Goal: Information Seeking & Learning: Find contact information

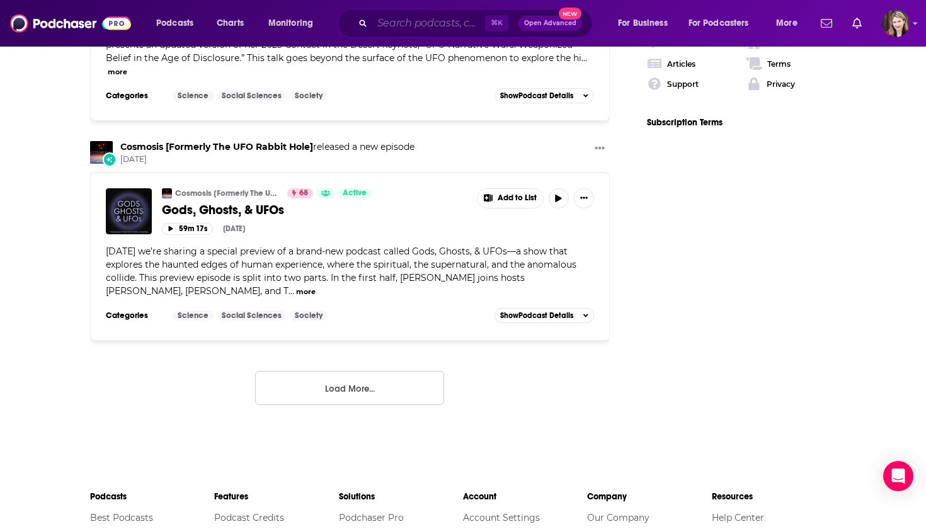
click at [386, 26] on input "Search podcasts, credits, & more..." at bounding box center [428, 23] width 113 height 20
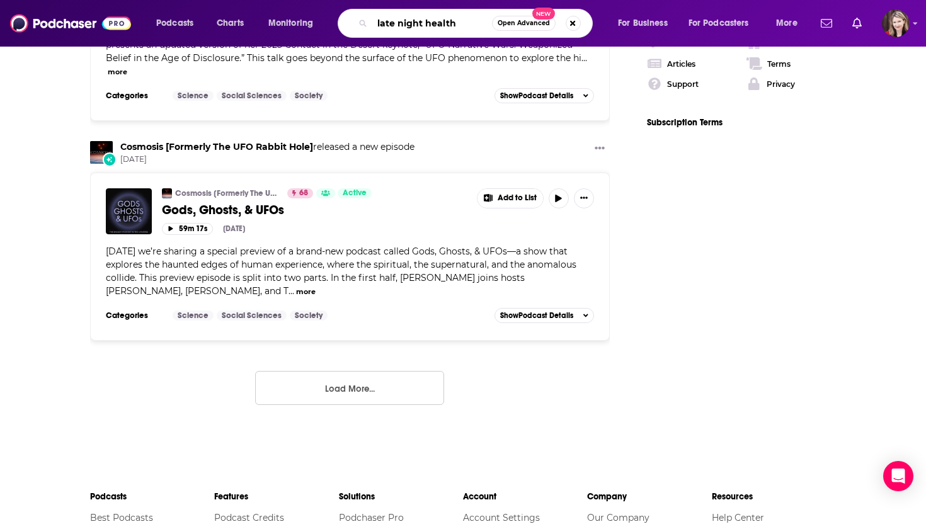
type input "late night health"
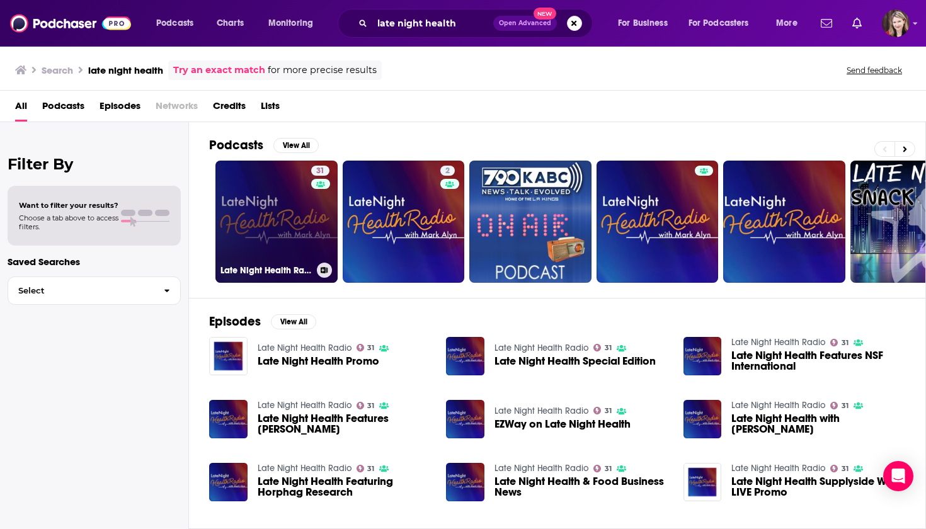
click at [275, 218] on link "31 Late Night Health Radio" at bounding box center [276, 222] width 122 height 122
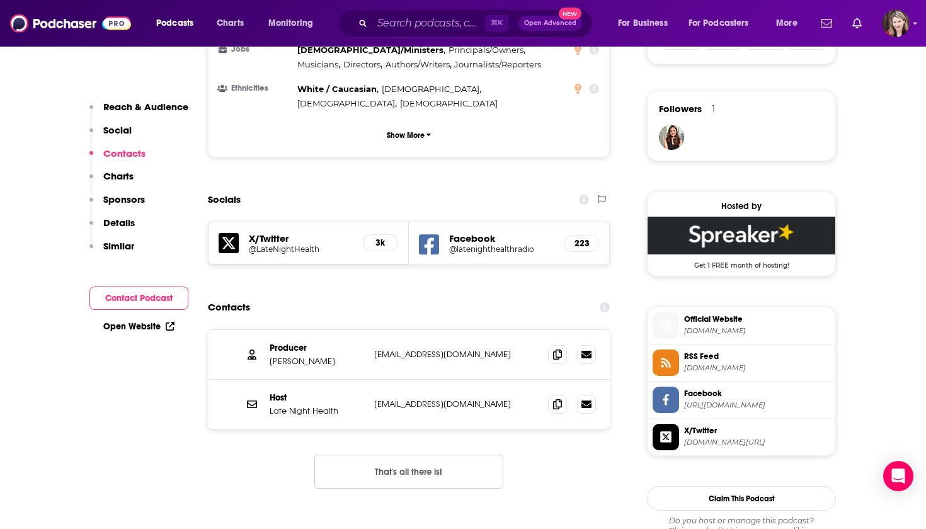
scroll to position [876, 0]
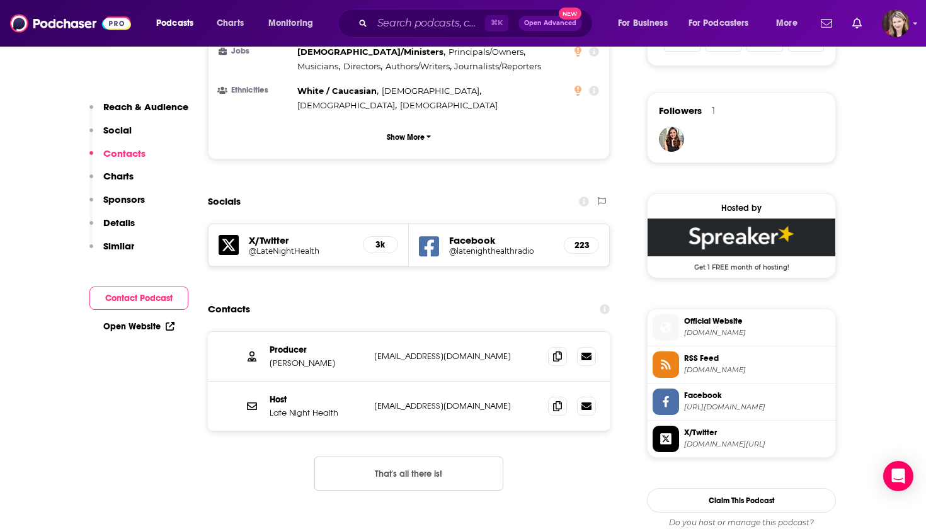
click at [484, 246] on h5 "@latenighthealthradio" at bounding box center [501, 250] width 105 height 9
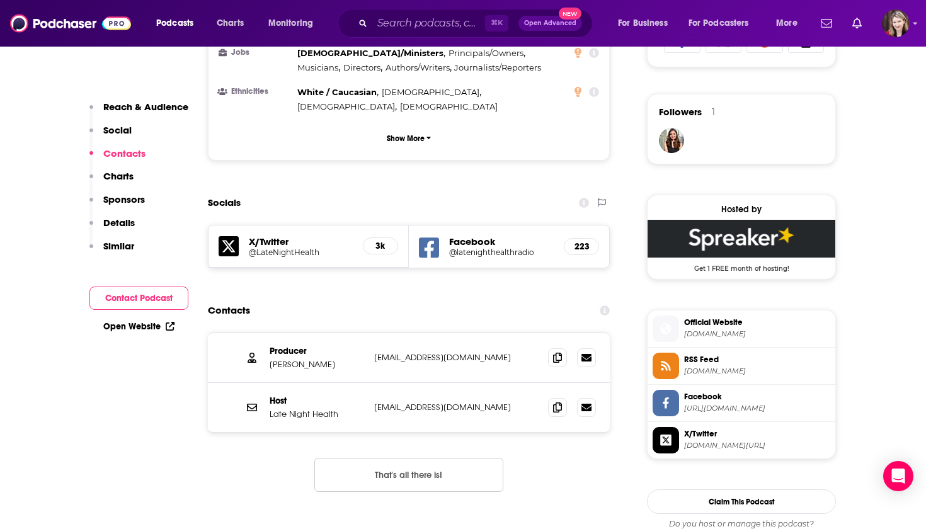
scroll to position [873, 0]
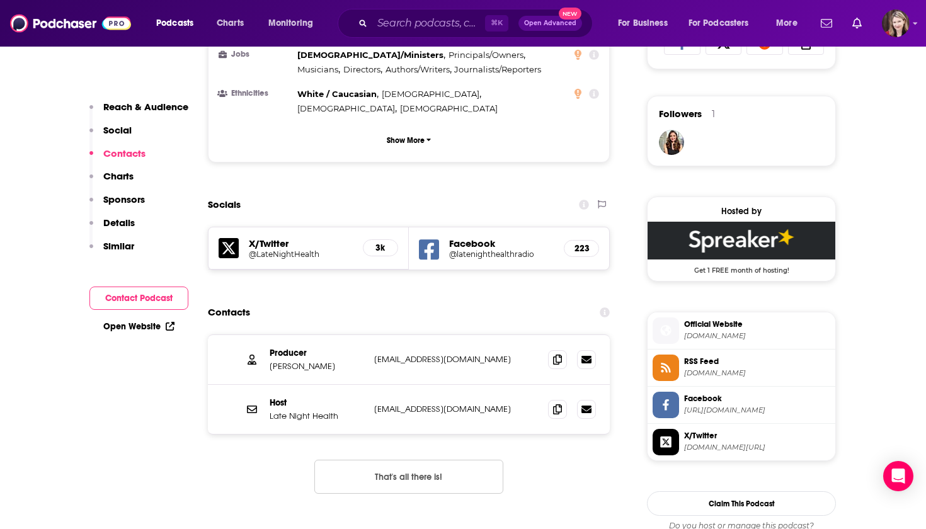
click at [319, 361] on p "[PERSON_NAME]" at bounding box center [317, 366] width 95 height 11
click at [321, 361] on p "[PERSON_NAME]" at bounding box center [317, 366] width 95 height 11
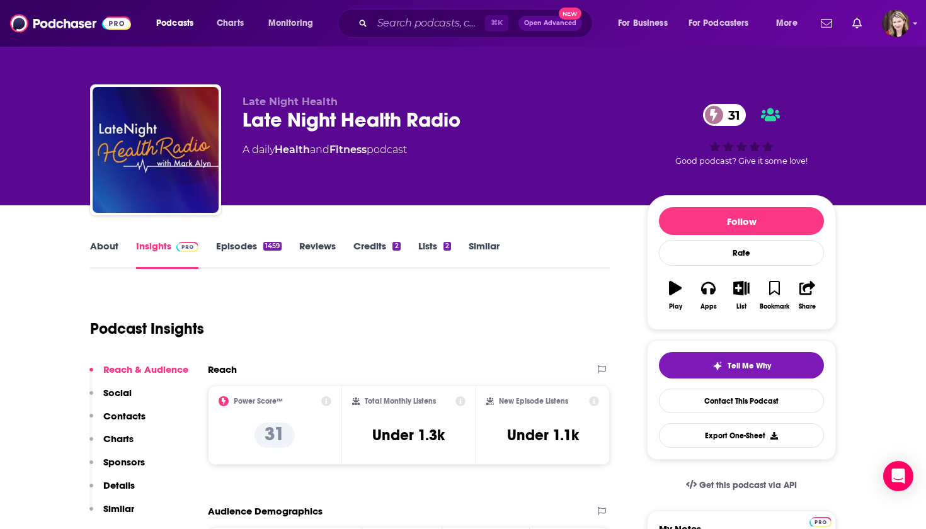
scroll to position [0, 0]
